Goal: Information Seeking & Learning: Learn about a topic

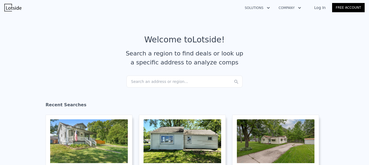
click at [152, 85] on div "Search an address or region..." at bounding box center [184, 81] width 116 height 12
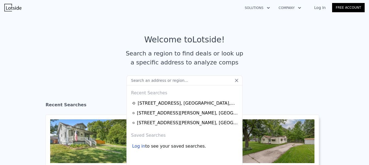
click at [162, 80] on input "text" at bounding box center [184, 80] width 116 height 10
paste input "[STREET_ADDRESS]"
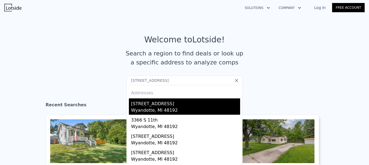
type input "[STREET_ADDRESS]"
click at [163, 106] on div "[STREET_ADDRESS]" at bounding box center [185, 102] width 109 height 9
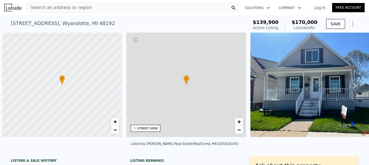
scroll to position [0, 2]
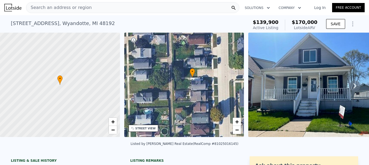
drag, startPoint x: 192, startPoint y: 93, endPoint x: 198, endPoint y: 91, distance: 6.0
click at [198, 91] on div "• + −" at bounding box center [184, 85] width 120 height 104
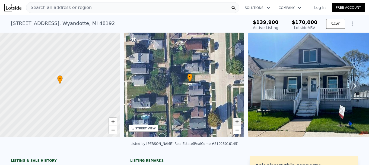
click at [235, 121] on span "+" at bounding box center [237, 121] width 4 height 7
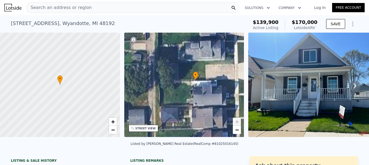
click at [235, 121] on span "+" at bounding box center [237, 121] width 4 height 7
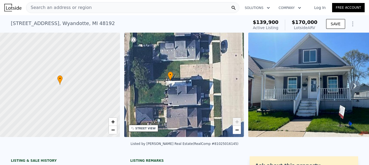
drag, startPoint x: 185, startPoint y: 103, endPoint x: 183, endPoint y: 106, distance: 4.1
click at [183, 106] on div "• + −" at bounding box center [184, 85] width 120 height 104
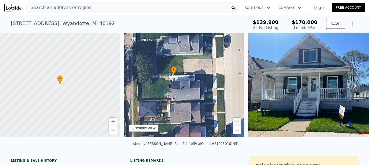
drag, startPoint x: 144, startPoint y: 84, endPoint x: 147, endPoint y: 79, distance: 6.1
click at [147, 79] on div "• + −" at bounding box center [184, 85] width 120 height 104
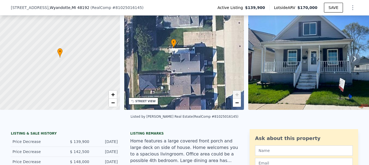
scroll to position [134, 0]
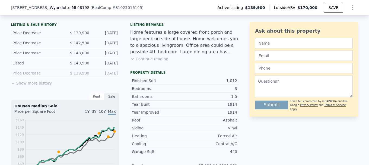
click at [29, 86] on button "Show more history" at bounding box center [31, 82] width 41 height 8
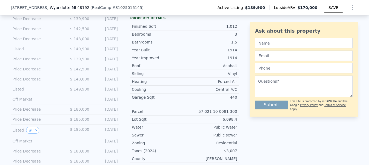
scroll to position [215, 0]
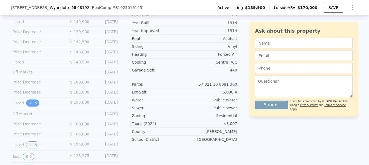
click at [30, 106] on button "15" at bounding box center [32, 102] width 13 height 7
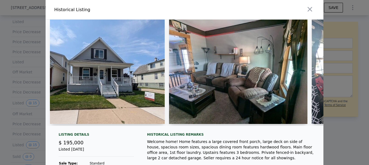
click at [34, 115] on div at bounding box center [184, 82] width 369 height 165
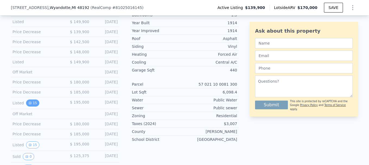
click at [33, 105] on button "15" at bounding box center [32, 102] width 13 height 7
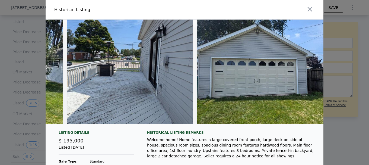
scroll to position [0, 1797]
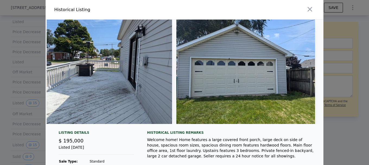
drag, startPoint x: 71, startPoint y: 154, endPoint x: 99, endPoint y: 153, distance: 28.5
click at [99, 153] on div "Listed [DATE]" at bounding box center [96, 149] width 75 height 10
click at [69, 150] on div "Listed [DATE]" at bounding box center [96, 149] width 75 height 10
drag, startPoint x: 69, startPoint y: 150, endPoint x: 90, endPoint y: 155, distance: 21.6
click at [90, 154] on div "Listed [DATE]" at bounding box center [96, 149] width 75 height 10
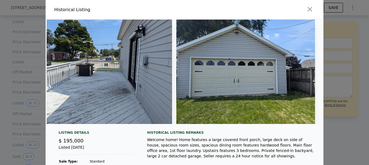
click at [28, 100] on div at bounding box center [184, 82] width 369 height 165
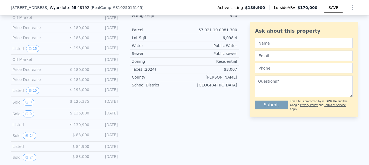
scroll to position [296, 0]
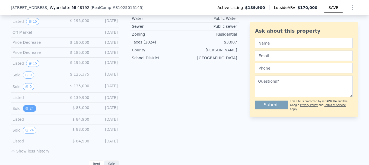
click at [28, 112] on button "24" at bounding box center [29, 108] width 13 height 7
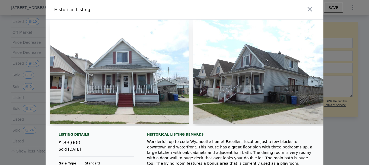
drag, startPoint x: 73, startPoint y: 129, endPoint x: 83, endPoint y: 129, distance: 9.5
click at [83, 129] on div at bounding box center [185, 75] width 278 height 110
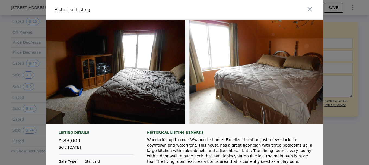
scroll to position [0, 2752]
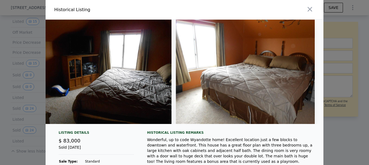
click at [343, 96] on div at bounding box center [184, 82] width 369 height 165
